Goal: Task Accomplishment & Management: Use online tool/utility

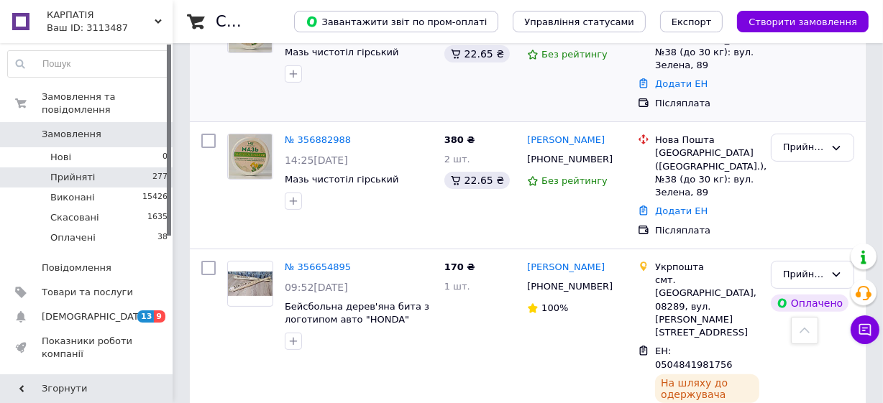
scroll to position [261, 0]
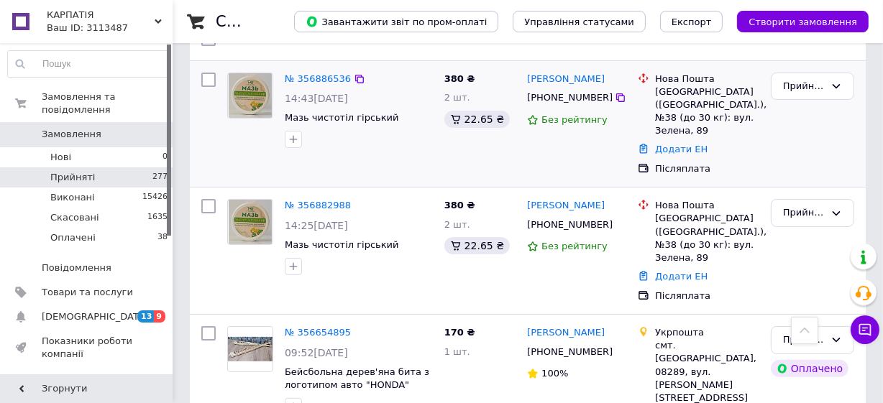
click at [252, 101] on img at bounding box center [250, 95] width 43 height 45
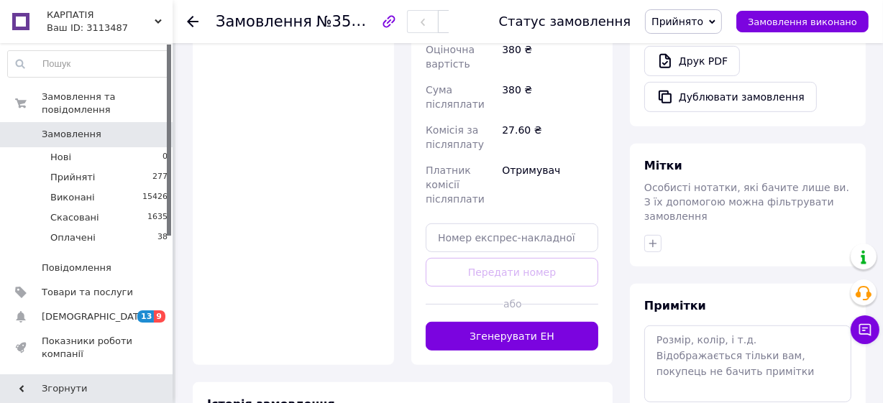
scroll to position [647, 0]
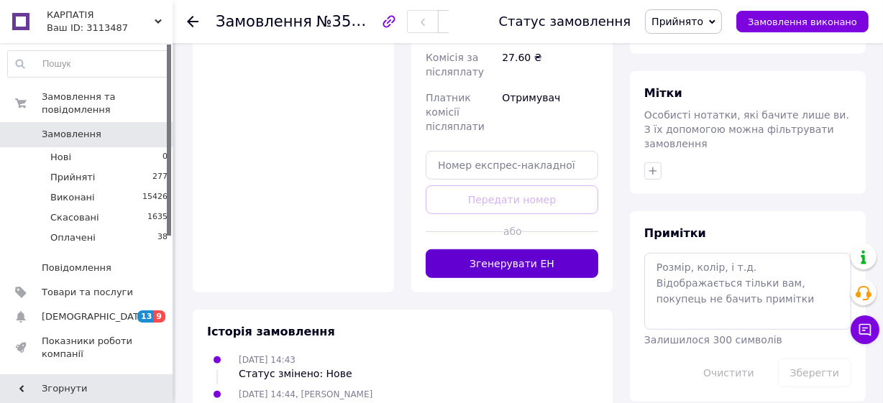
click at [537, 249] on button "Згенерувати ЕН" at bounding box center [512, 263] width 173 height 29
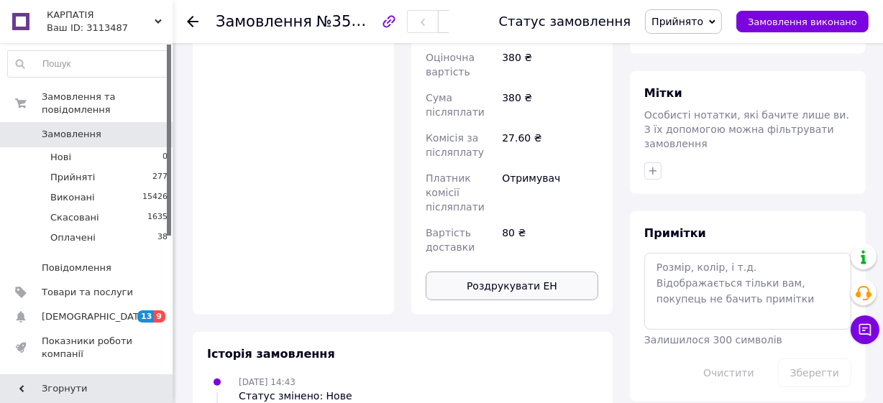
click at [539, 272] on button "Роздрукувати ЕН" at bounding box center [512, 286] width 173 height 29
